Goal: Transaction & Acquisition: Purchase product/service

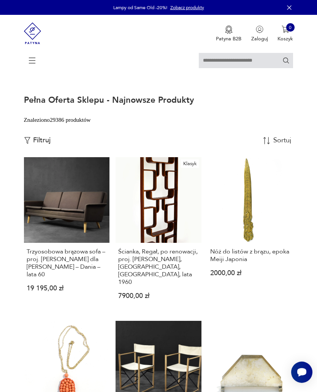
click at [33, 61] on icon at bounding box center [32, 60] width 27 height 27
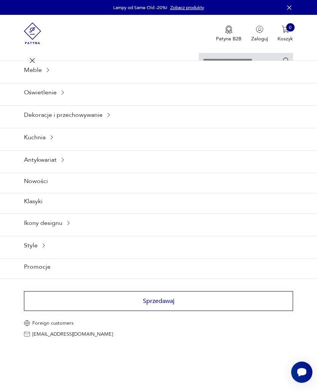
click at [50, 73] on icon at bounding box center [48, 70] width 6 height 6
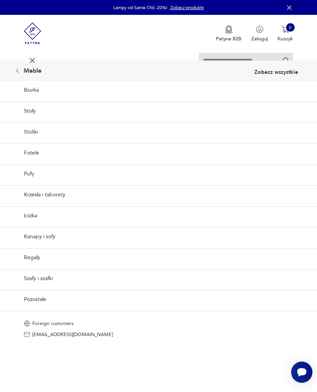
click at [54, 246] on link "Kanapy i sofy" at bounding box center [158, 236] width 317 height 19
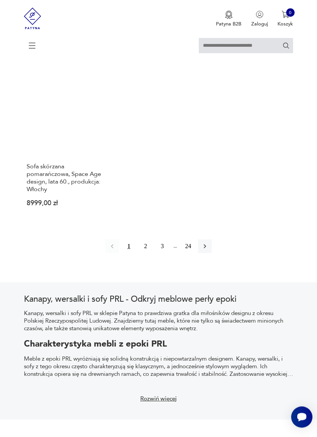
scroll to position [980, 0]
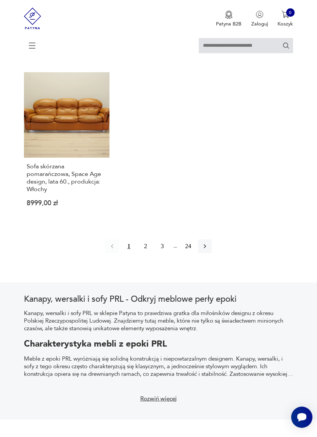
click at [209, 250] on icon "button" at bounding box center [205, 247] width 8 height 8
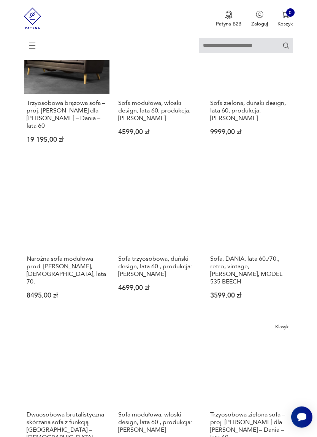
scroll to position [139, 0]
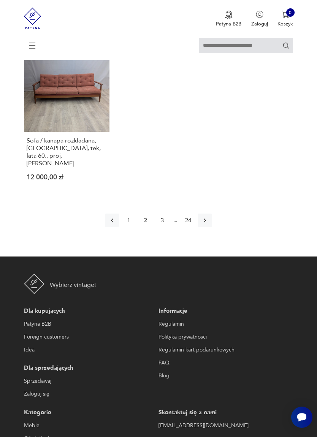
click at [209, 224] on icon "button" at bounding box center [205, 221] width 8 height 8
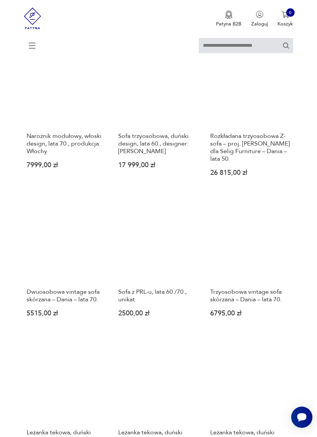
scroll to position [139, 0]
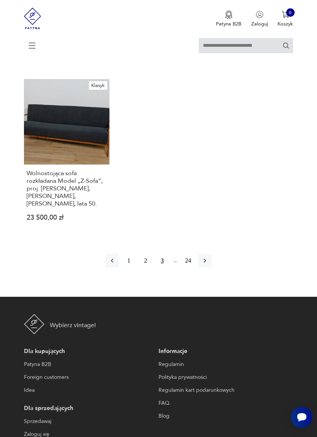
click at [211, 268] on button "button" at bounding box center [205, 261] width 14 height 14
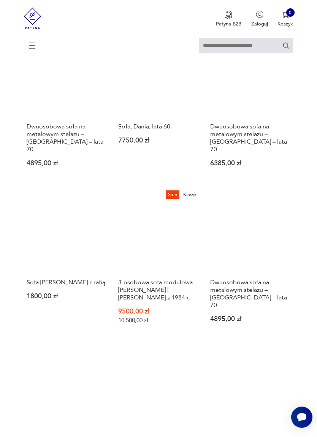
scroll to position [139, 0]
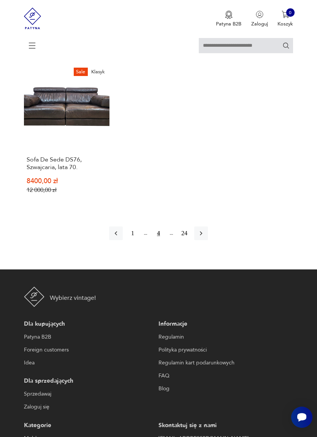
click at [205, 237] on icon "button" at bounding box center [201, 234] width 8 height 8
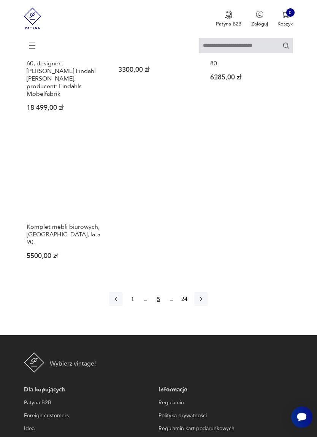
scroll to position [935, 0]
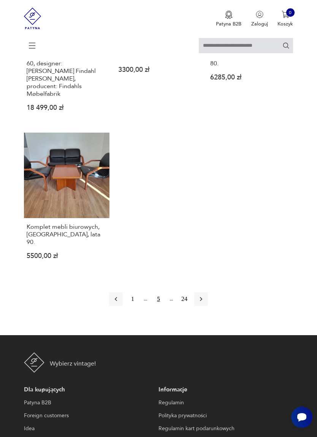
click at [205, 303] on icon "button" at bounding box center [201, 299] width 8 height 8
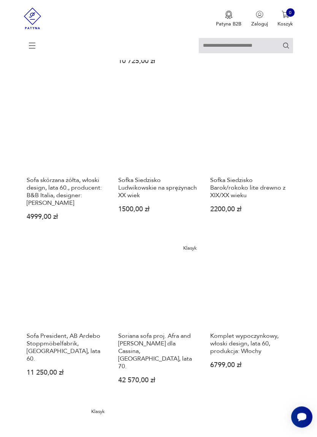
scroll to position [507, 0]
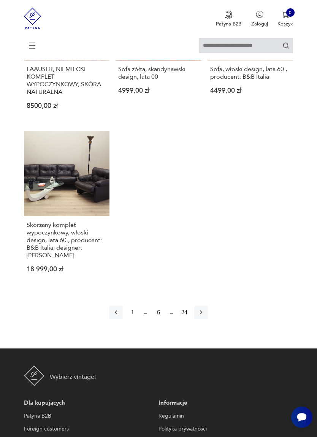
click at [208, 319] on button "button" at bounding box center [201, 313] width 14 height 14
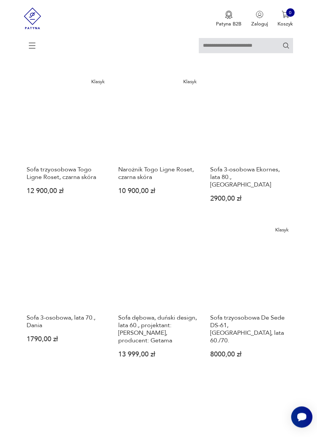
scroll to position [668, 0]
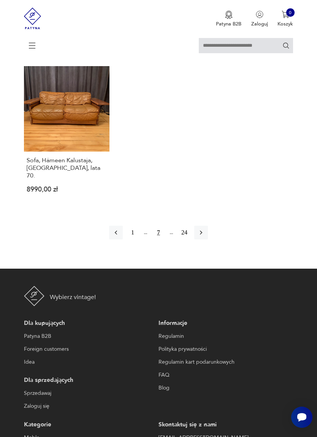
click at [205, 237] on icon "button" at bounding box center [201, 233] width 8 height 8
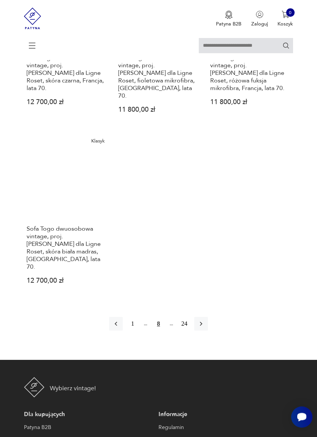
scroll to position [971, 0]
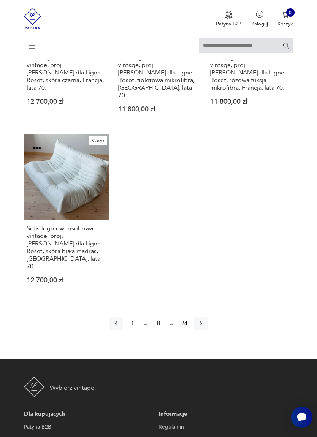
click at [208, 330] on button "button" at bounding box center [201, 324] width 14 height 14
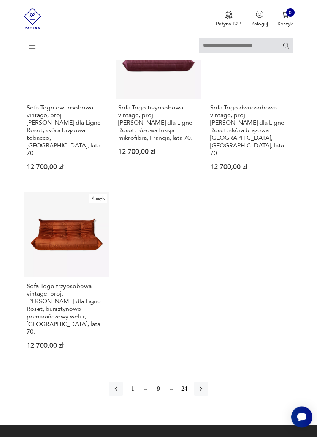
scroll to position [982, 0]
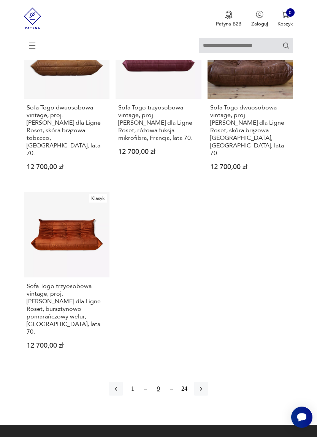
click at [78, 226] on link "Klasyk Sofa Togo trzyosobowa vintage, proj. [PERSON_NAME] dla Ligne Roset, burs…" at bounding box center [67, 276] width 86 height 169
